Goal: Information Seeking & Learning: Learn about a topic

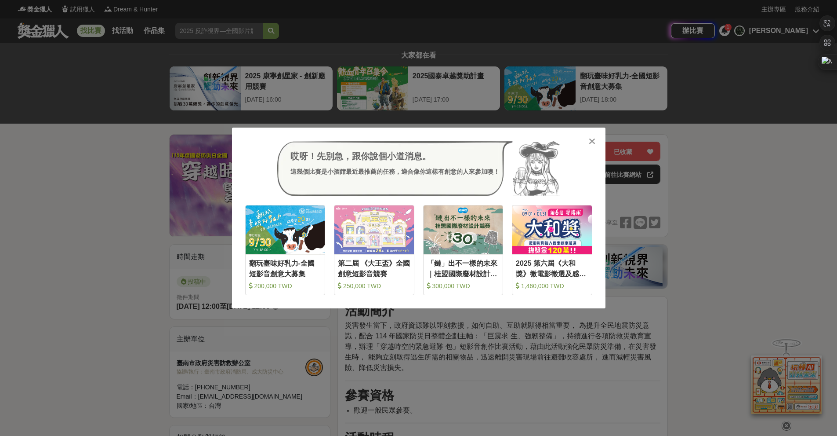
click at [123, 281] on div "哎呀！先別急，跟你說個小道消息。 這幾個比賽是小酒館最近最推薦的任務，適合像你這樣有創意的人來參加噢！ 翻玩臺味好乳力-全國短影音創意大募集 200,000 …" at bounding box center [418, 218] width 837 height 436
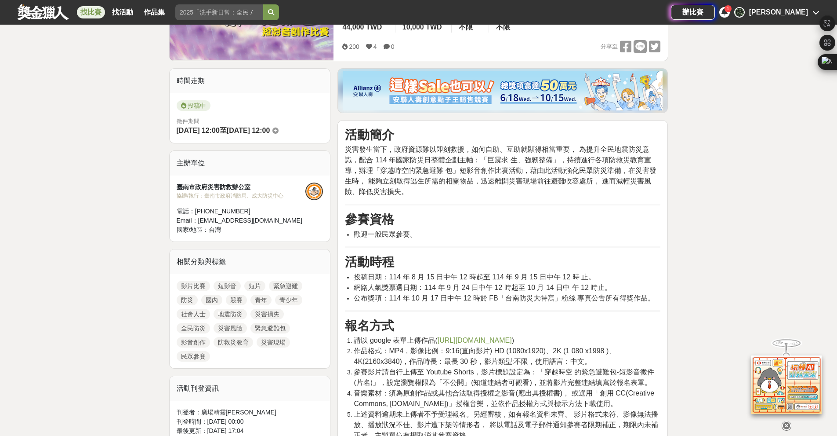
scroll to position [557, 0]
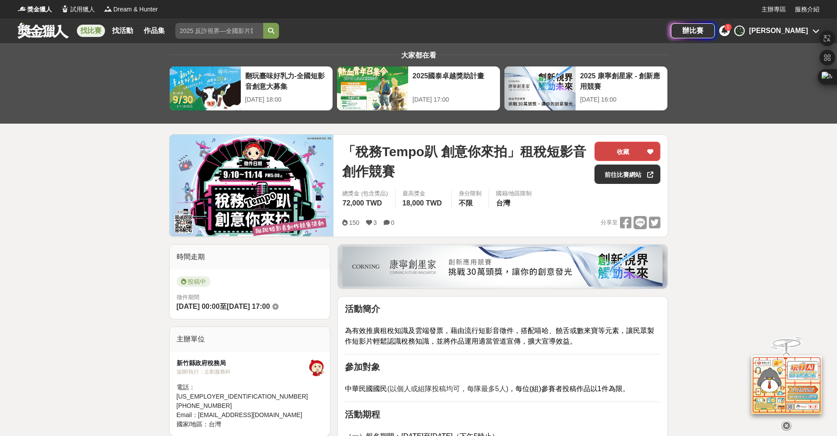
click at [636, 143] on button "收藏" at bounding box center [628, 151] width 66 height 19
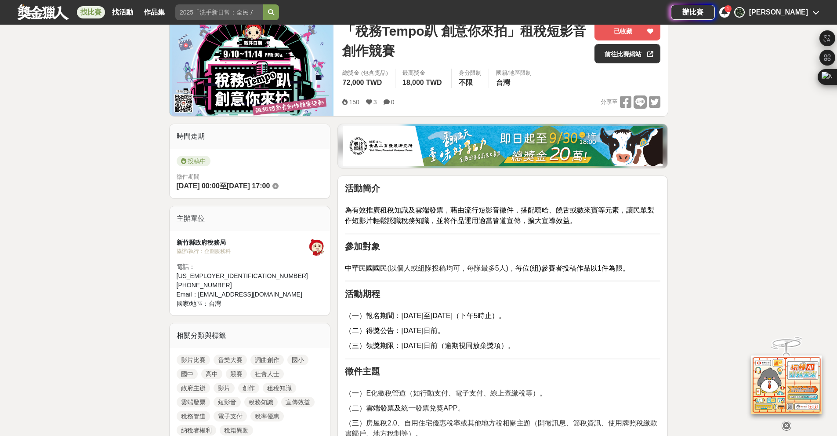
scroll to position [58, 0]
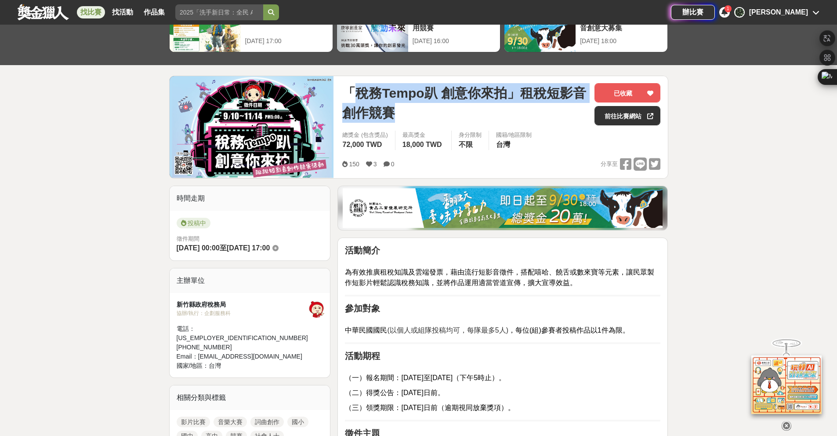
drag, startPoint x: 350, startPoint y: 93, endPoint x: 481, endPoint y: 115, distance: 133.2
click at [481, 115] on span "「稅務Tempo趴 創意你來拍」租稅短影音創作競賽" at bounding box center [464, 103] width 245 height 40
click at [481, 114] on span "「稅務Tempo趴 創意你來拍」租稅短影音創作競賽" at bounding box center [464, 103] width 245 height 40
drag, startPoint x: 428, startPoint y: 122, endPoint x: 349, endPoint y: 90, distance: 85.0
click at [349, 90] on div "「稅務Tempo趴 創意你來拍」租稅短影音創作競賽" at bounding box center [464, 104] width 245 height 42
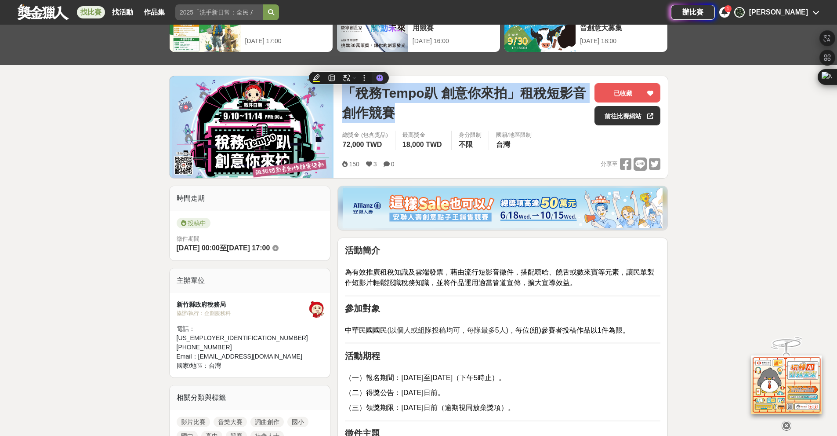
copy span "「稅務Tempo趴 創意你來拍」租稅短影音創作競賽"
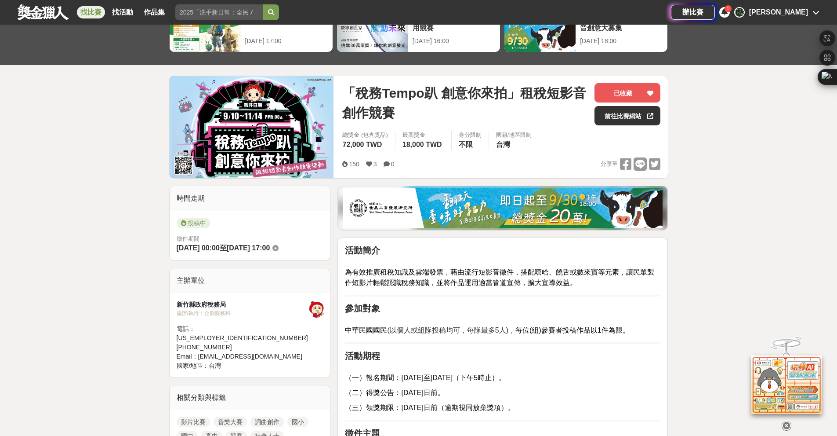
drag, startPoint x: 123, startPoint y: 142, endPoint x: 123, endPoint y: 135, distance: 7.5
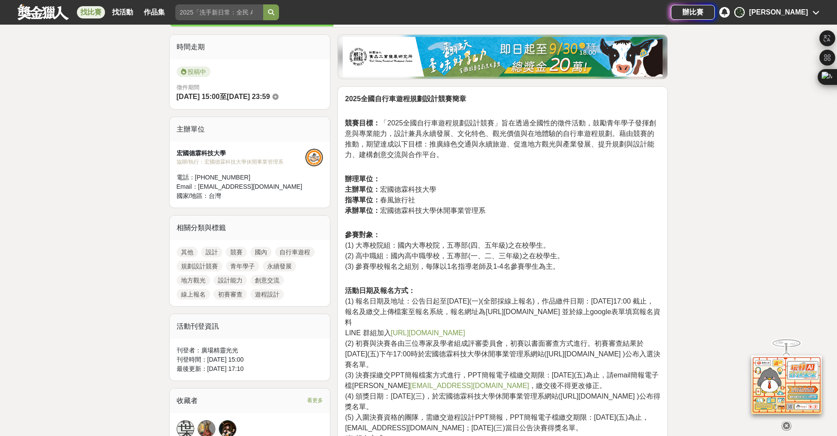
scroll to position [234, 0]
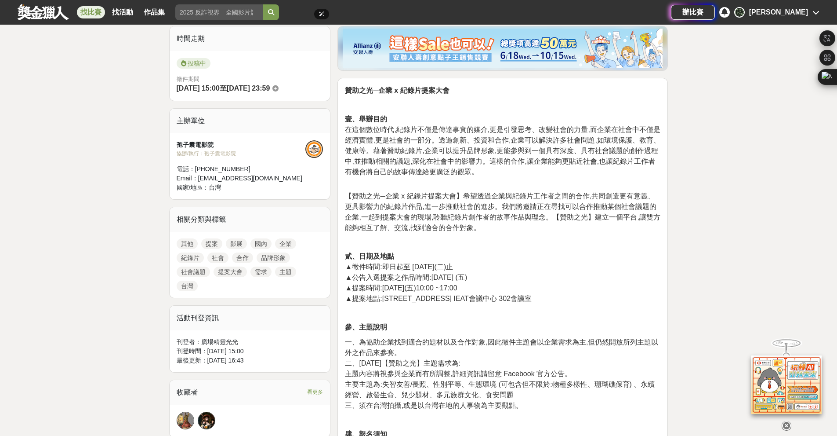
scroll to position [234, 0]
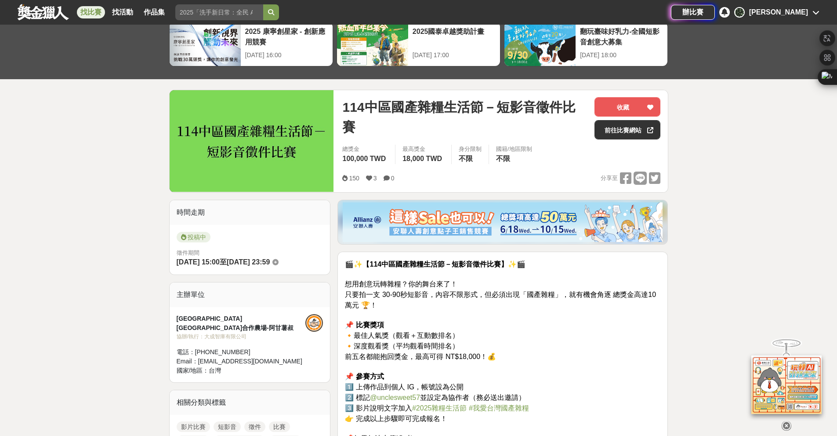
scroll to position [117, 0]
